Goal: Task Accomplishment & Management: Manage account settings

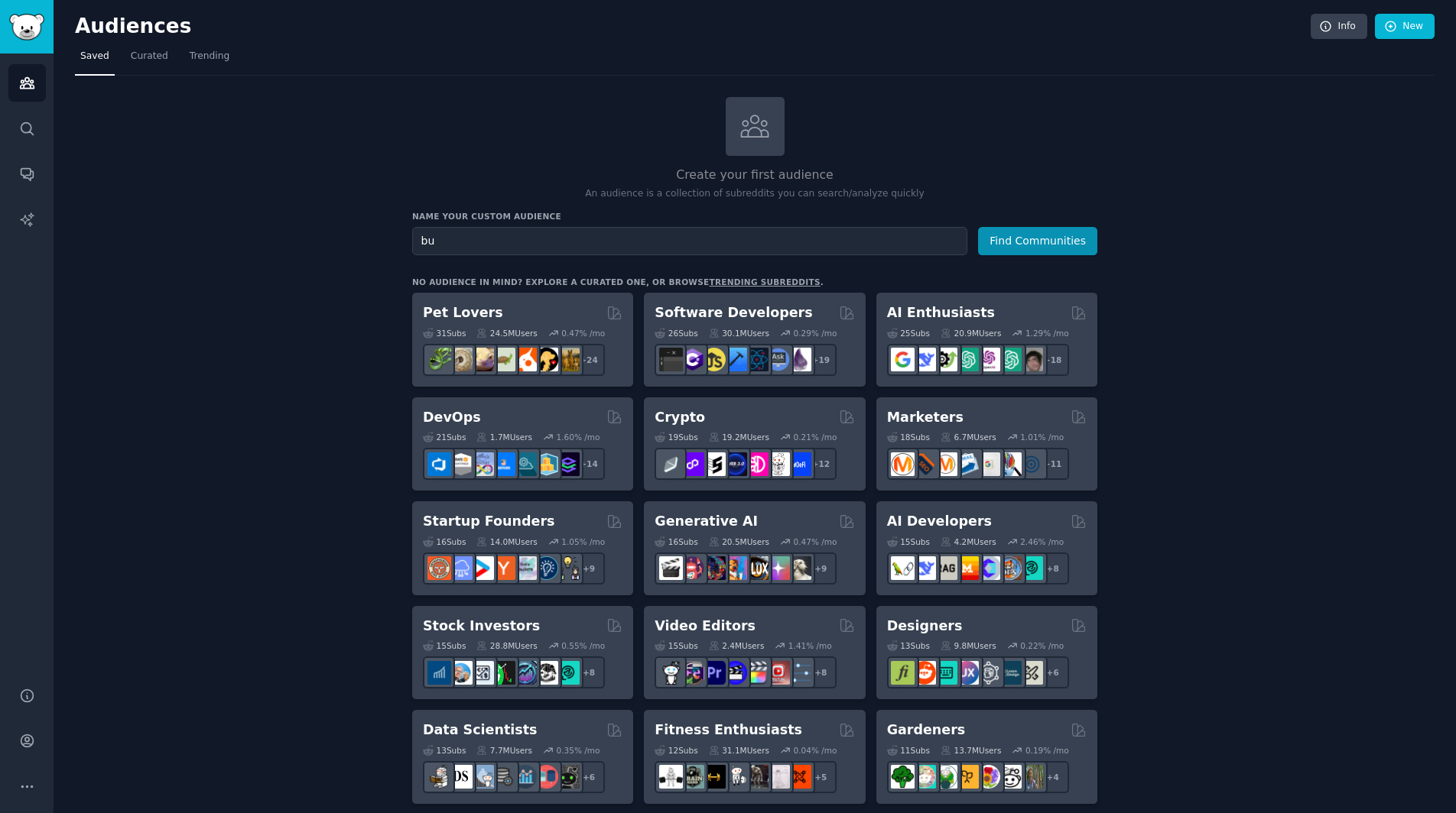
type input "b"
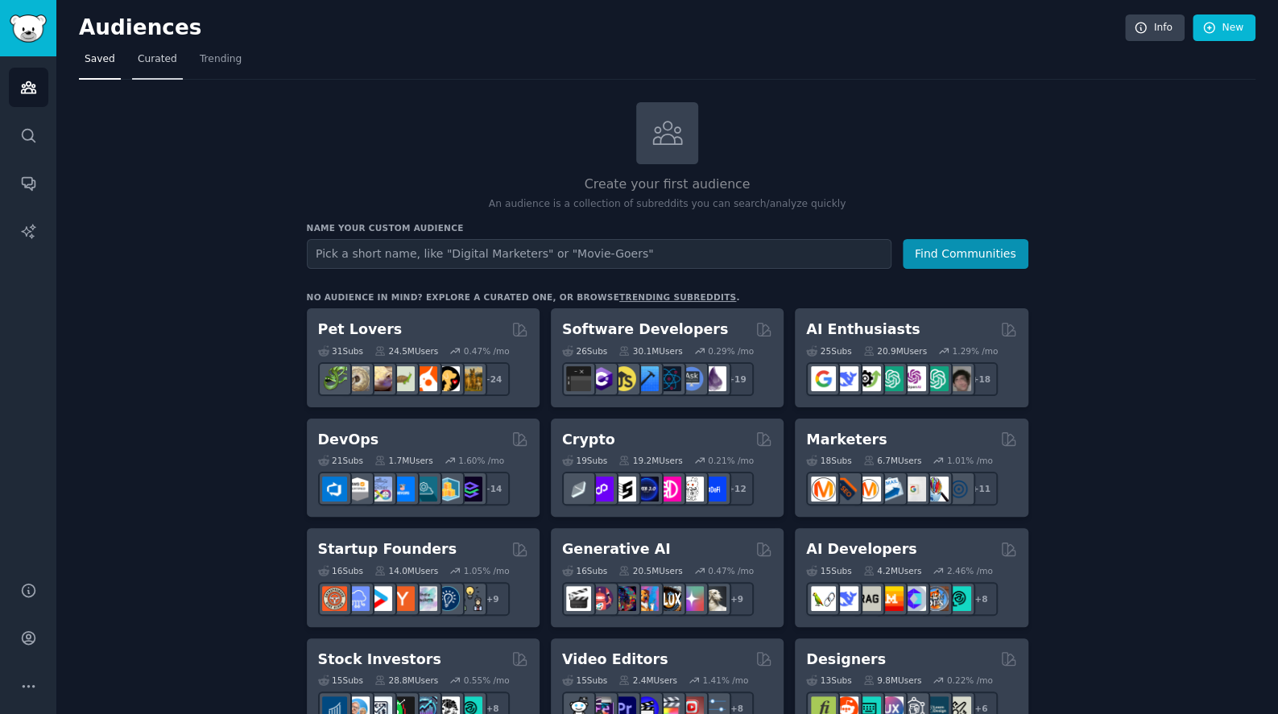
click at [171, 64] on span "Curated" at bounding box center [157, 59] width 39 height 14
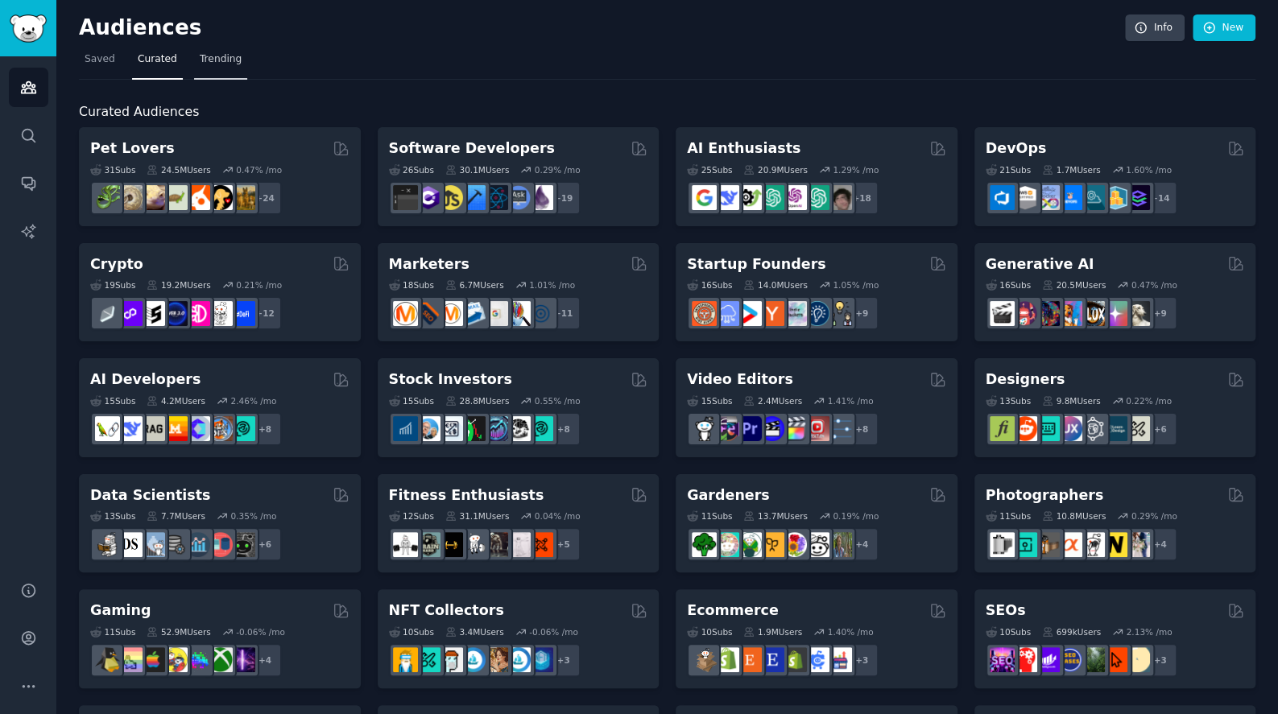
click at [224, 71] on link "Trending" at bounding box center [220, 63] width 53 height 33
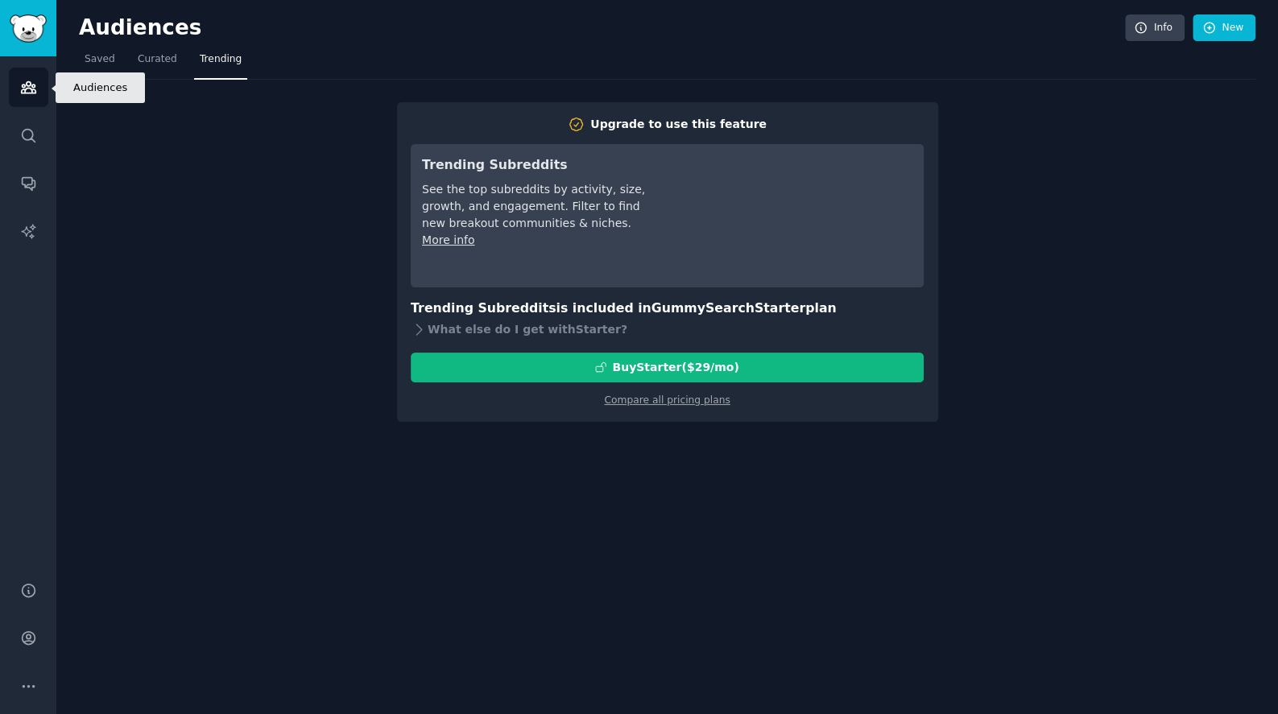
click at [19, 99] on link "Audiences" at bounding box center [28, 87] width 39 height 39
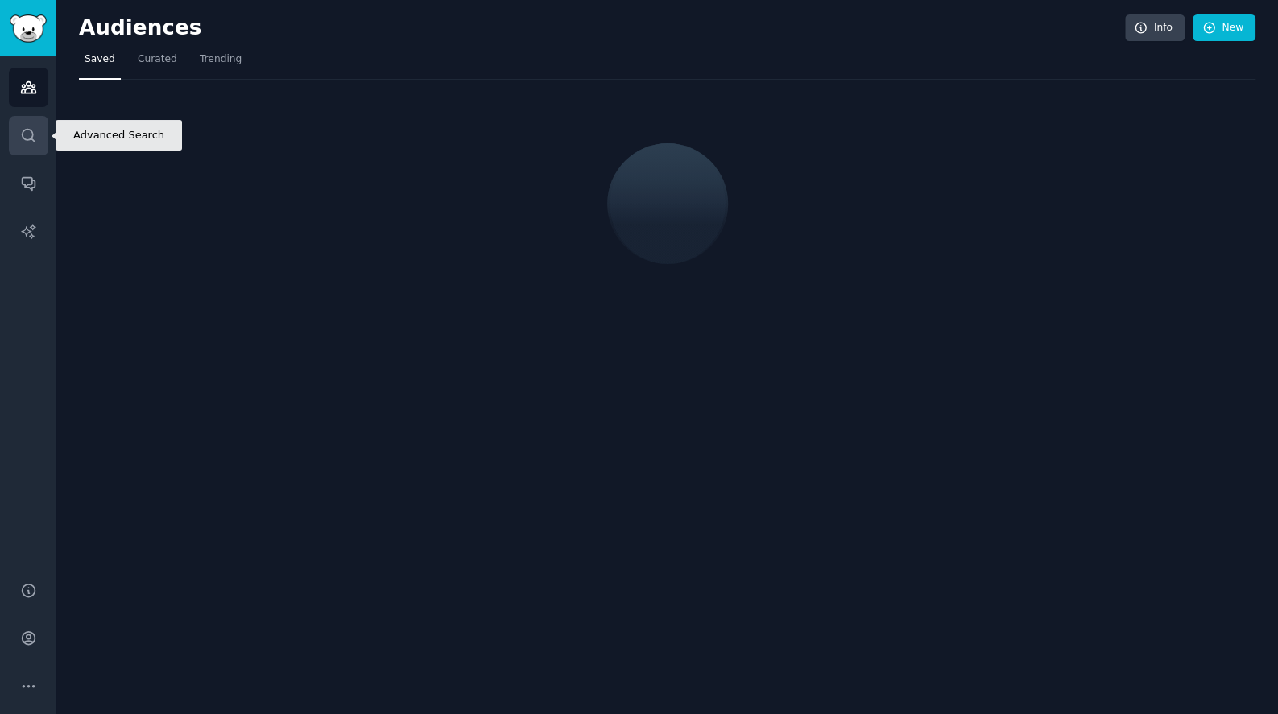
click at [25, 151] on link "Search" at bounding box center [28, 135] width 39 height 39
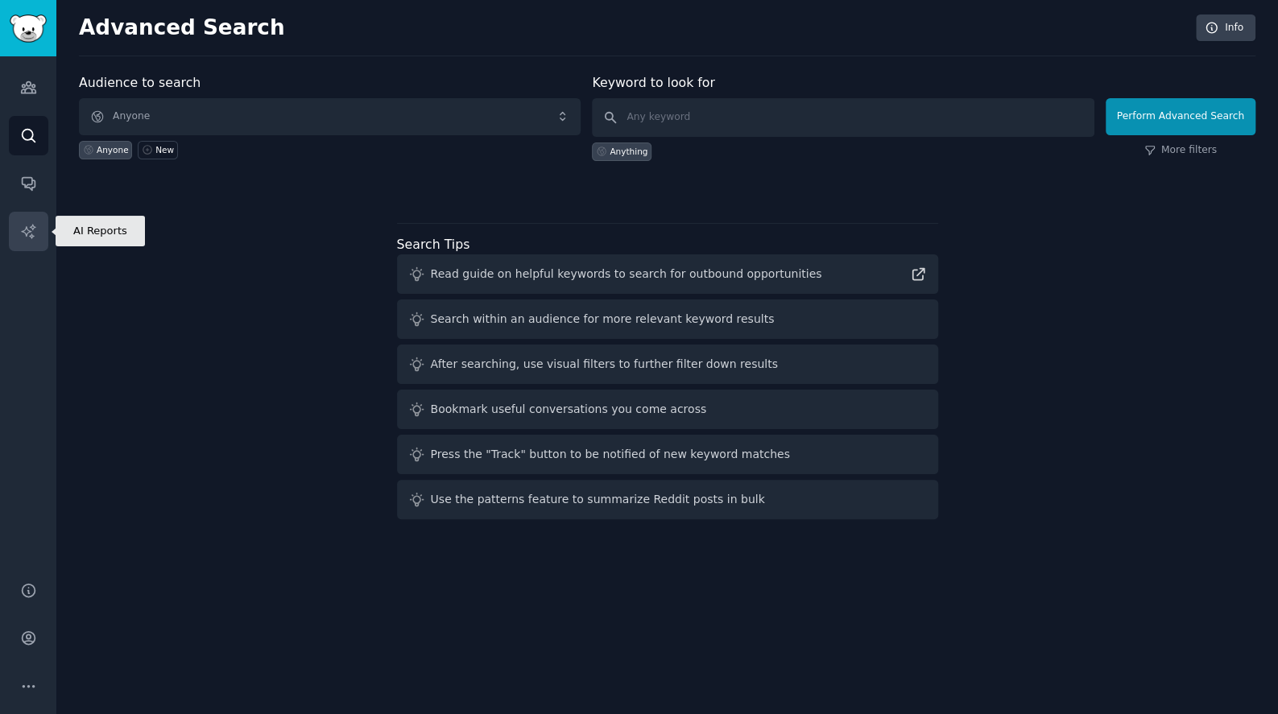
click at [31, 224] on icon "Sidebar" at bounding box center [28, 231] width 17 height 17
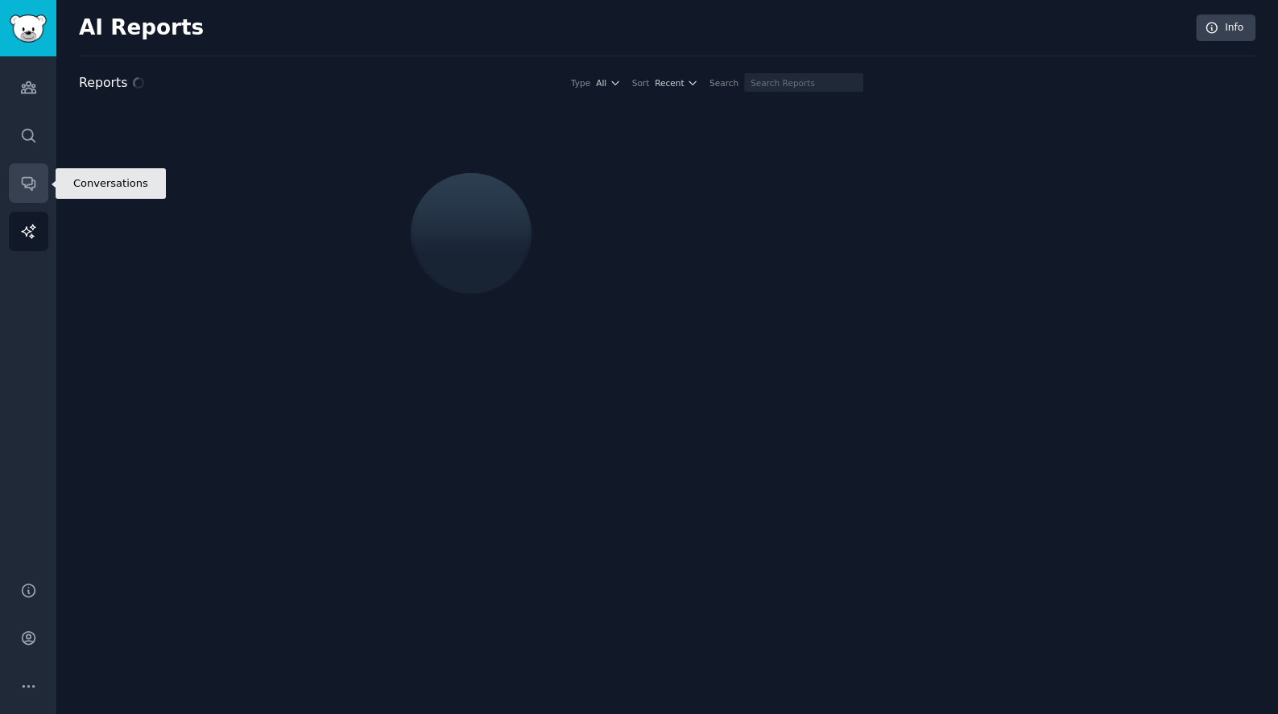
click at [39, 200] on link "Conversations" at bounding box center [28, 182] width 39 height 39
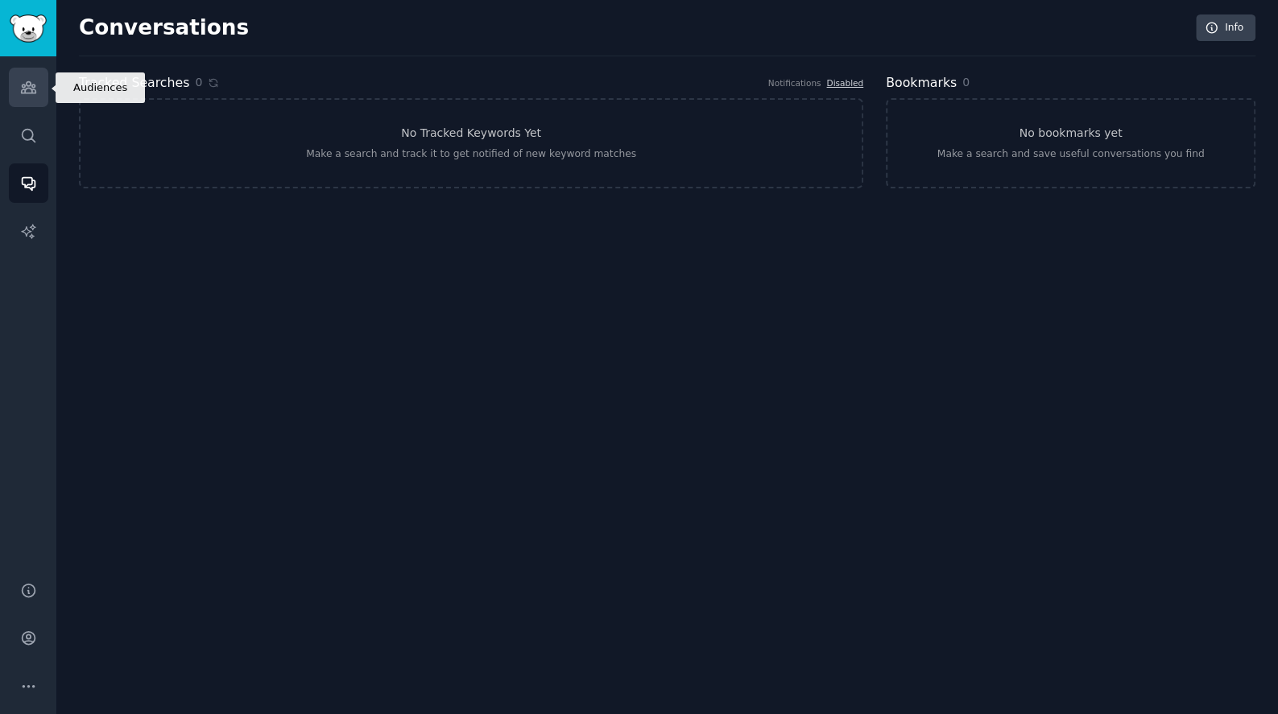
click at [34, 89] on icon "Sidebar" at bounding box center [28, 87] width 17 height 17
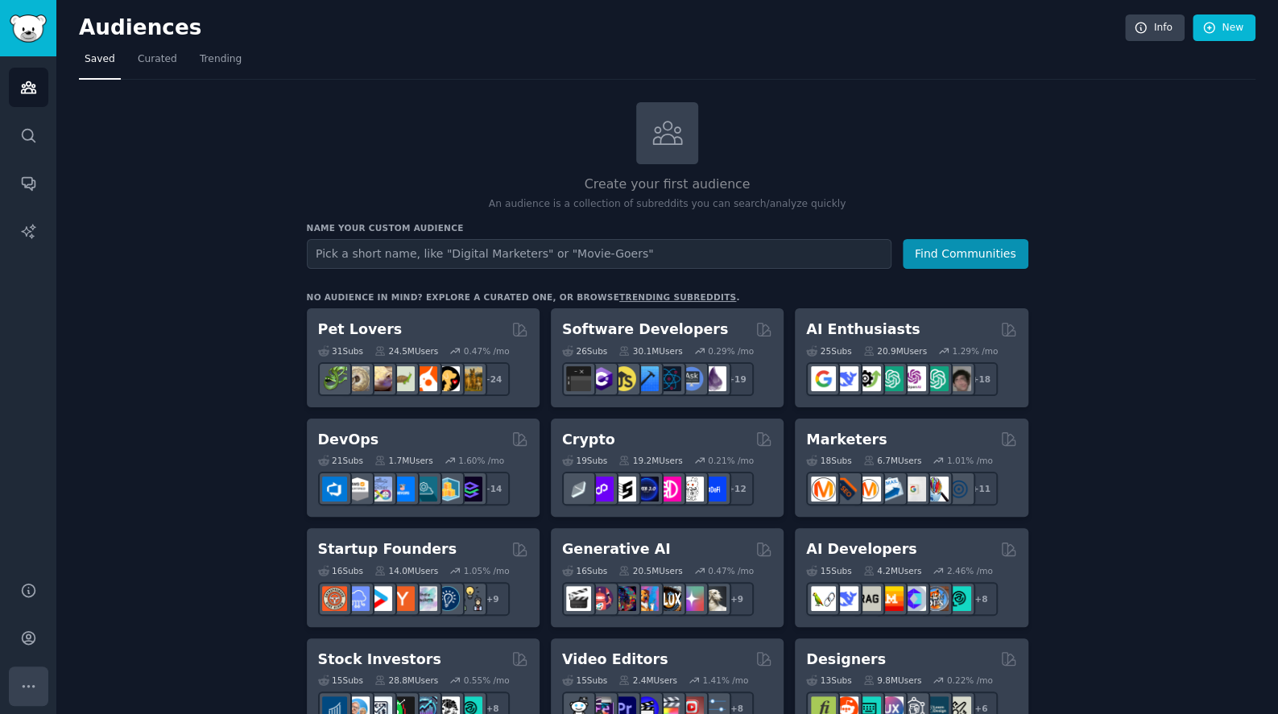
click at [39, 685] on button "More" at bounding box center [28, 686] width 39 height 39
click at [27, 629] on link "Account" at bounding box center [28, 638] width 39 height 39
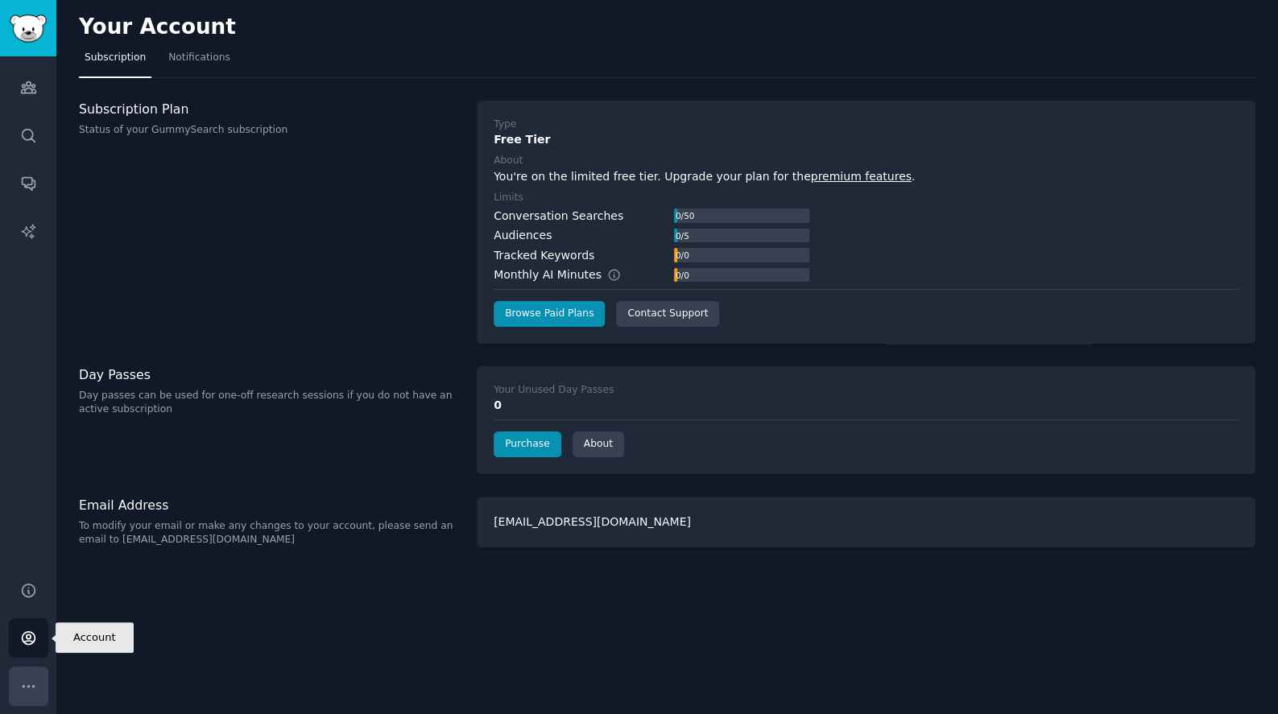
click at [41, 671] on button "More" at bounding box center [28, 686] width 39 height 39
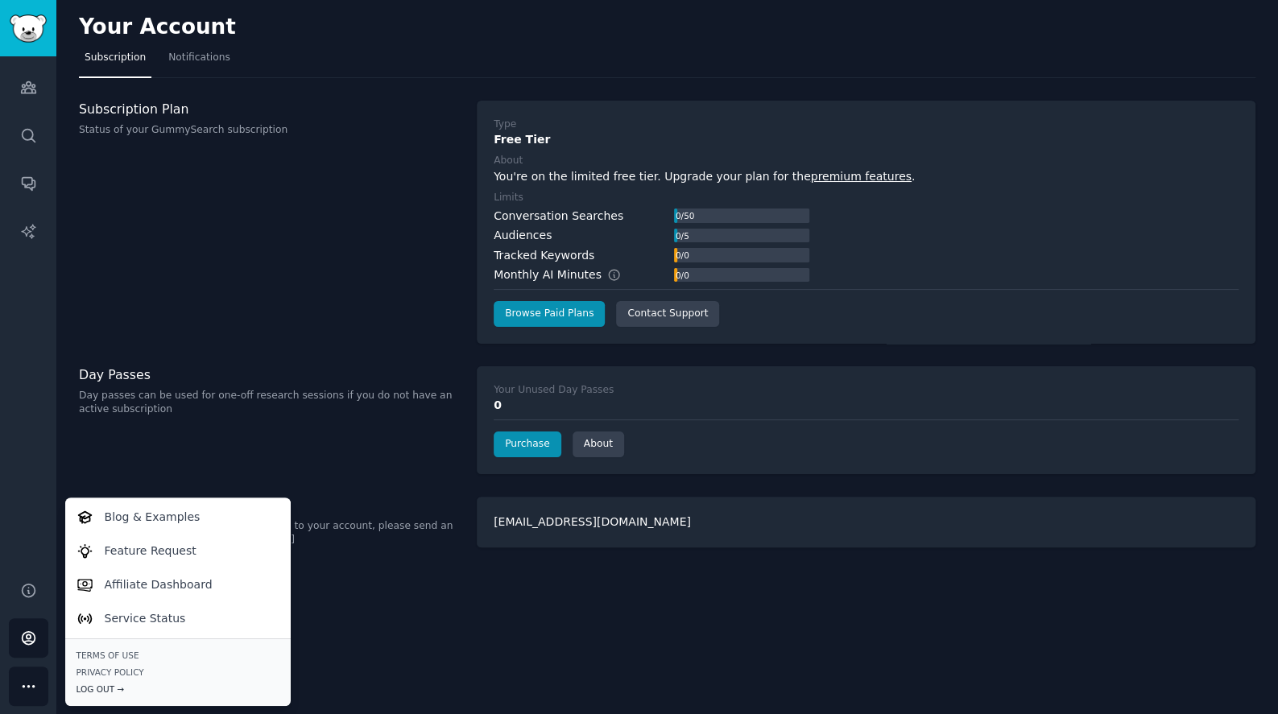
click at [106, 691] on div "Log Out →" at bounding box center [178, 689] width 203 height 11
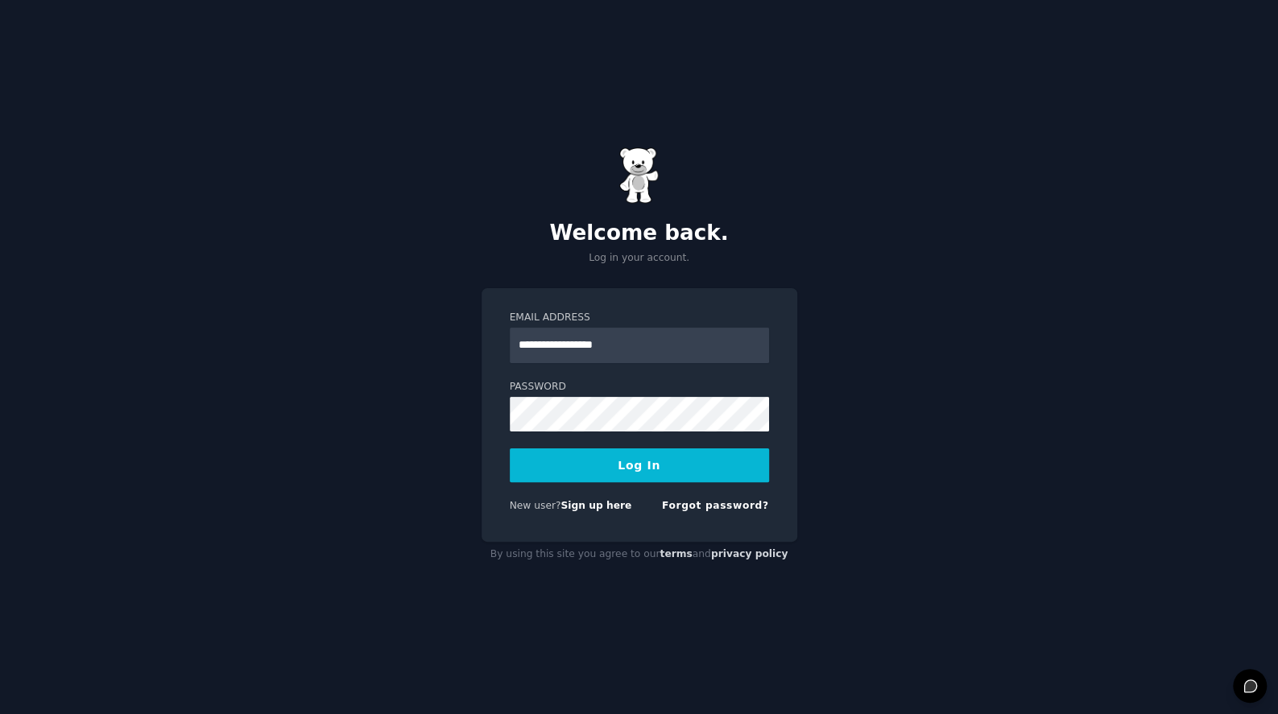
type input "**********"
click at [510, 449] on button "Log In" at bounding box center [639, 466] width 259 height 34
click at [769, 328] on input "**********" at bounding box center [639, 345] width 259 height 35
